Goal: Transaction & Acquisition: Purchase product/service

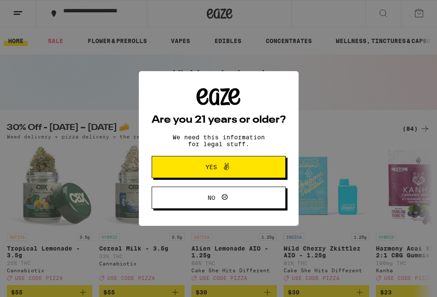
click at [206, 167] on span "Yes" at bounding box center [211, 167] width 12 height 6
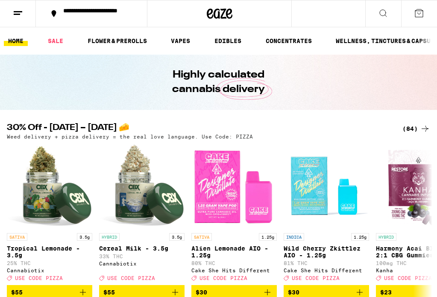
click at [415, 128] on div "(84)" at bounding box center [416, 129] width 28 height 10
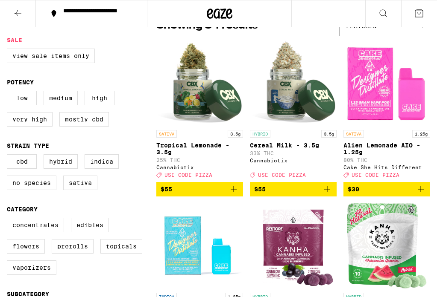
scroll to position [101, 0]
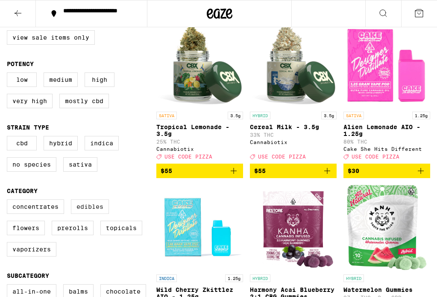
click at [94, 214] on label "Edibles" at bounding box center [90, 207] width 38 height 15
click at [9, 201] on input "Edibles" at bounding box center [9, 201] width 0 height 0
checkbox input "true"
